Goal: Task Accomplishment & Management: Complete application form

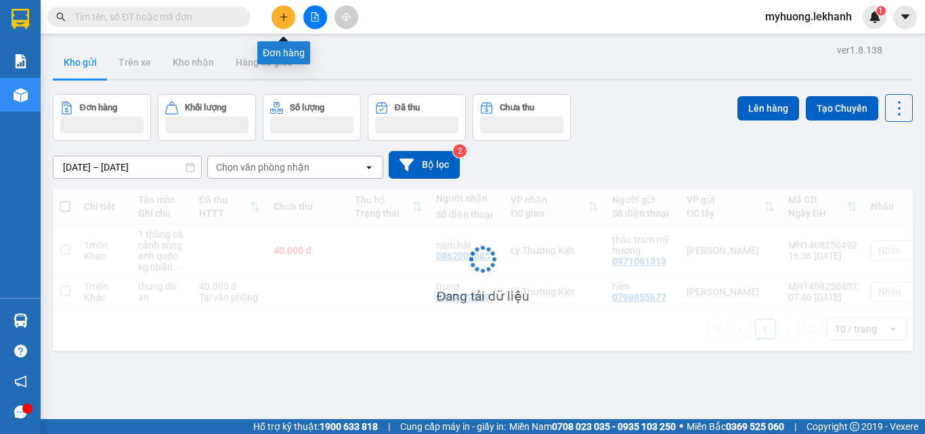
click at [280, 16] on icon "plus" at bounding box center [283, 16] width 9 height 9
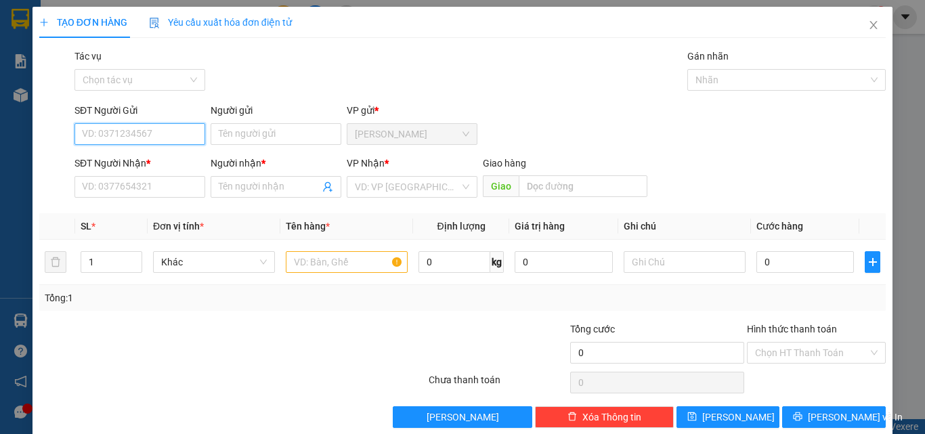
click at [155, 135] on input "SĐT Người Gửi" at bounding box center [139, 134] width 131 height 22
click at [150, 162] on div "0918996038 - a nam" at bounding box center [138, 161] width 113 height 15
type input "0918996038"
type input "a nam"
type input "0825603501"
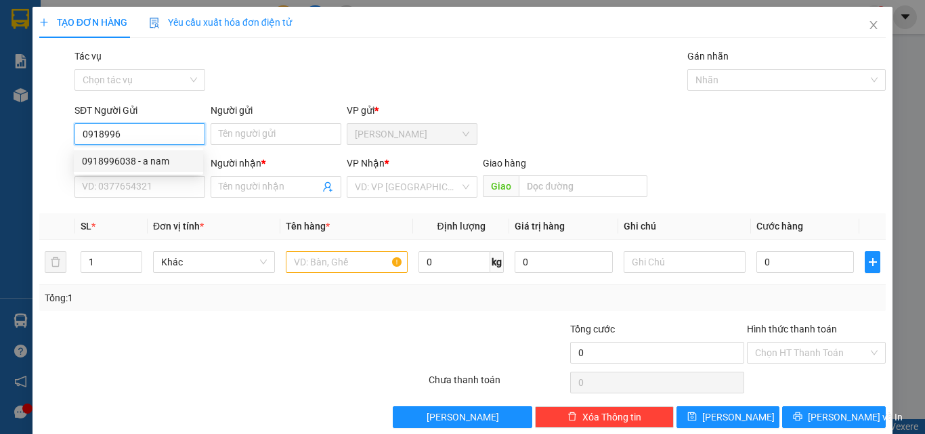
type input "vân anh"
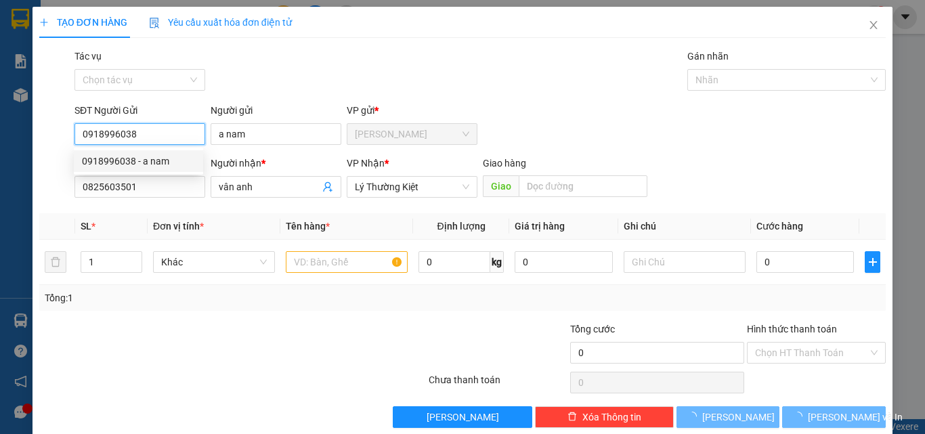
type input "40.000"
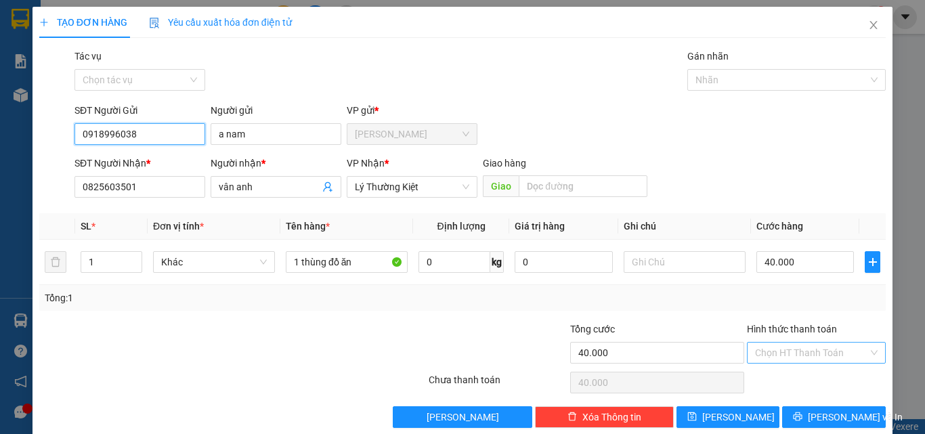
type input "0918996038"
click at [797, 347] on input "Hình thức thanh toán" at bounding box center [811, 352] width 113 height 20
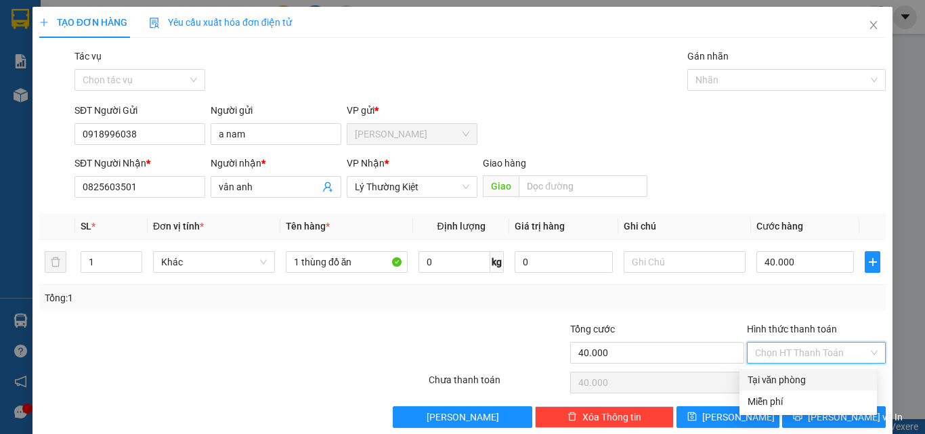
click at [786, 381] on div "Tại văn phòng" at bounding box center [807, 379] width 121 height 15
type input "0"
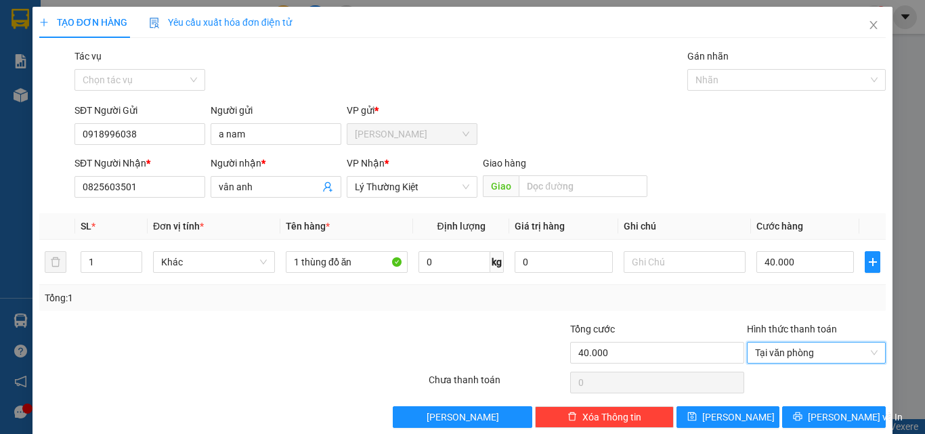
scroll to position [20, 0]
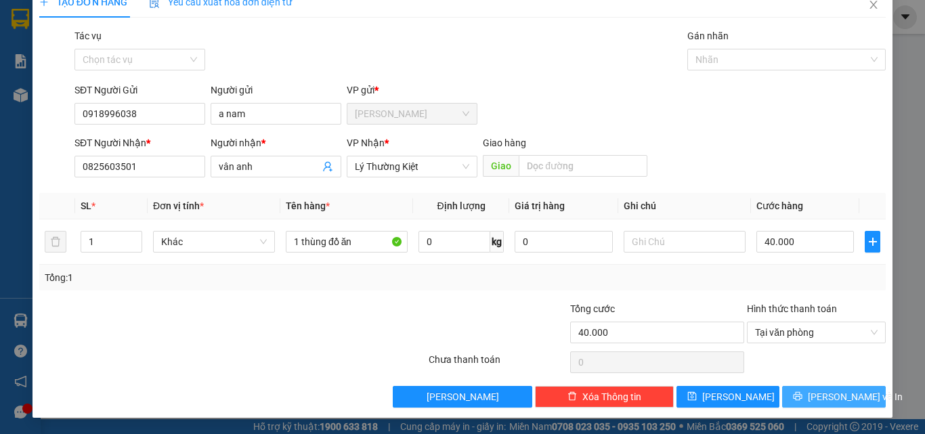
click at [828, 395] on span "[PERSON_NAME] và In" at bounding box center [854, 396] width 95 height 15
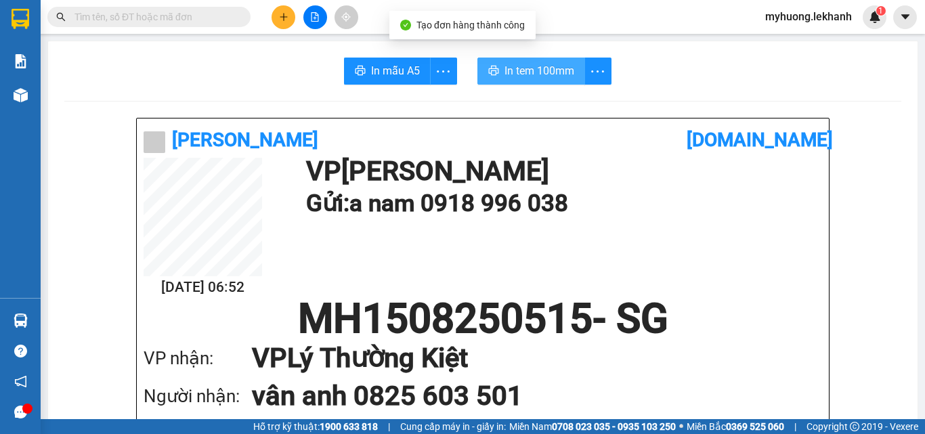
click at [538, 74] on span "In tem 100mm" at bounding box center [539, 70] width 70 height 17
